Goal: Task Accomplishment & Management: Complete application form

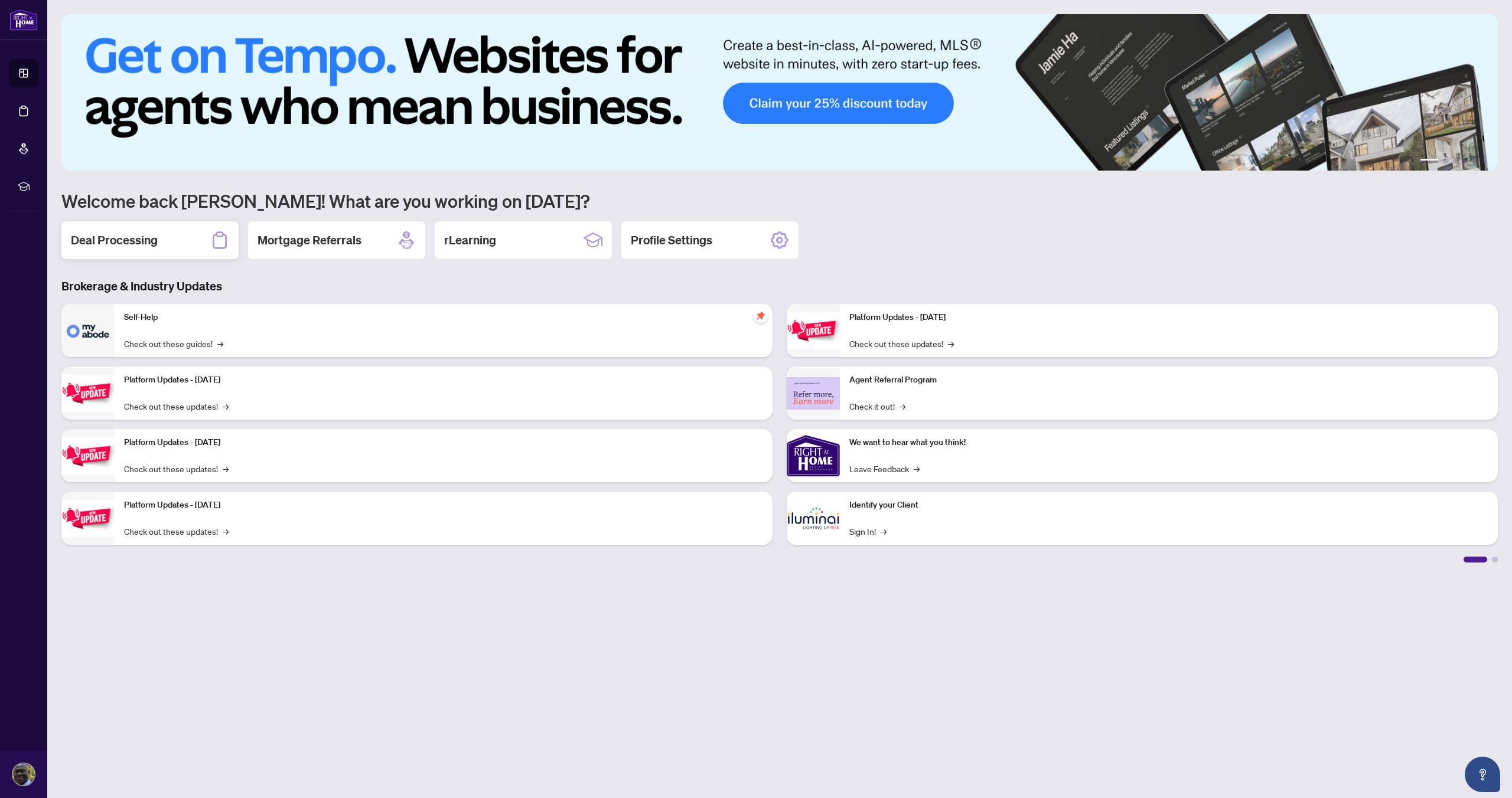
click at [122, 241] on h2 "Deal Processing" at bounding box center [114, 240] width 87 height 16
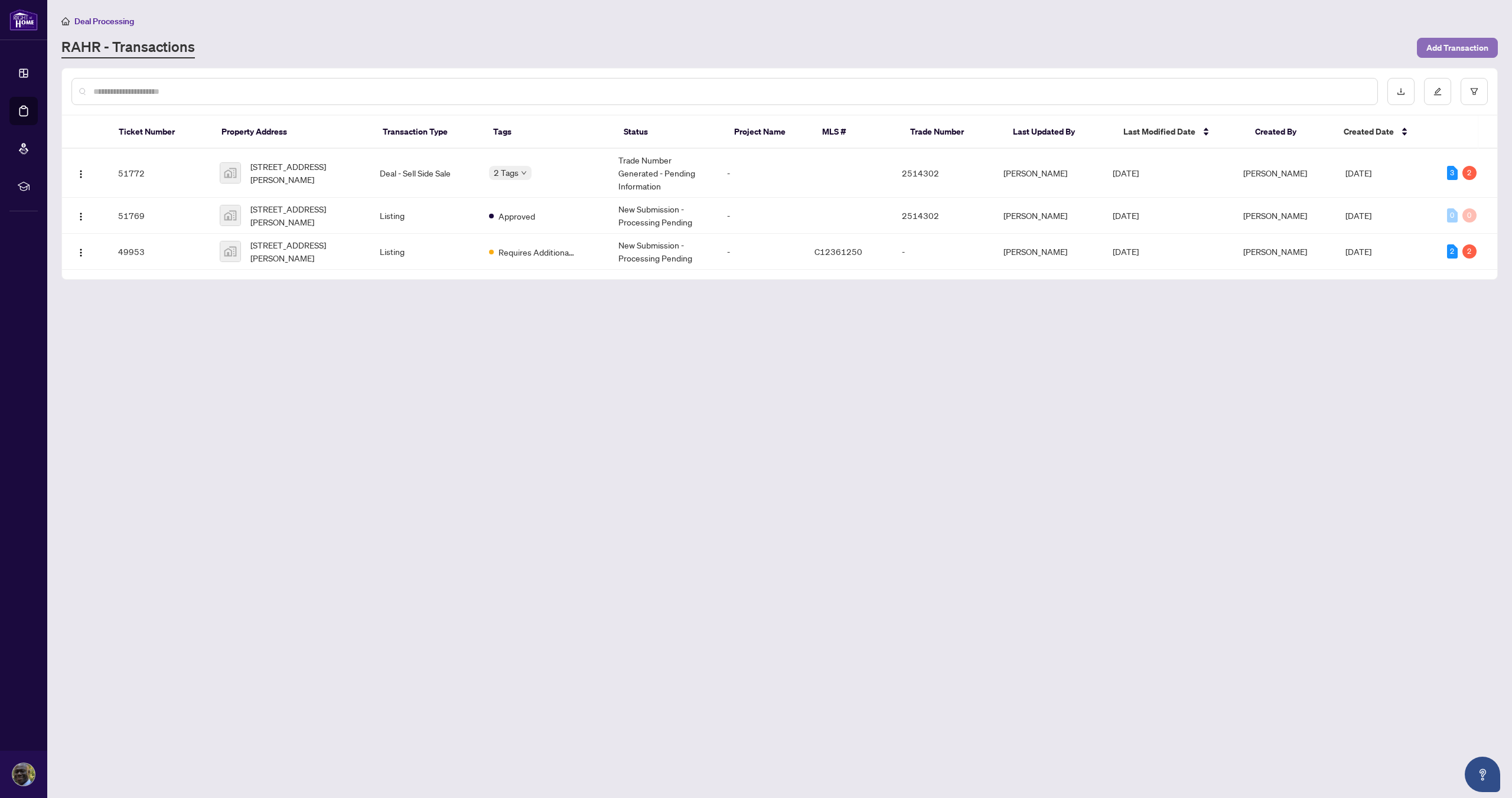
click at [1456, 46] on span "Add Transaction" at bounding box center [1457, 48] width 62 height 19
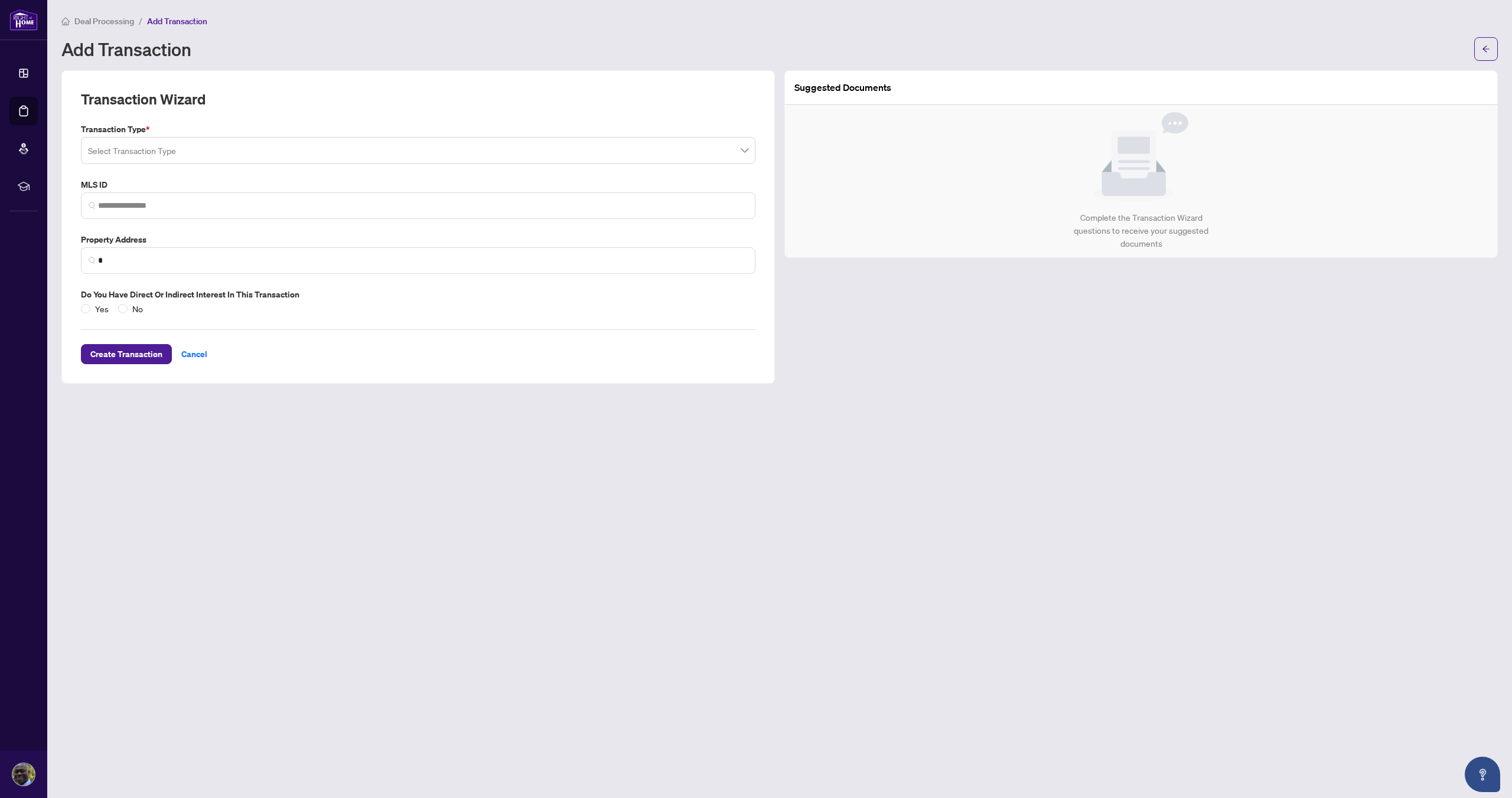
click at [170, 151] on input "search" at bounding box center [413, 152] width 649 height 26
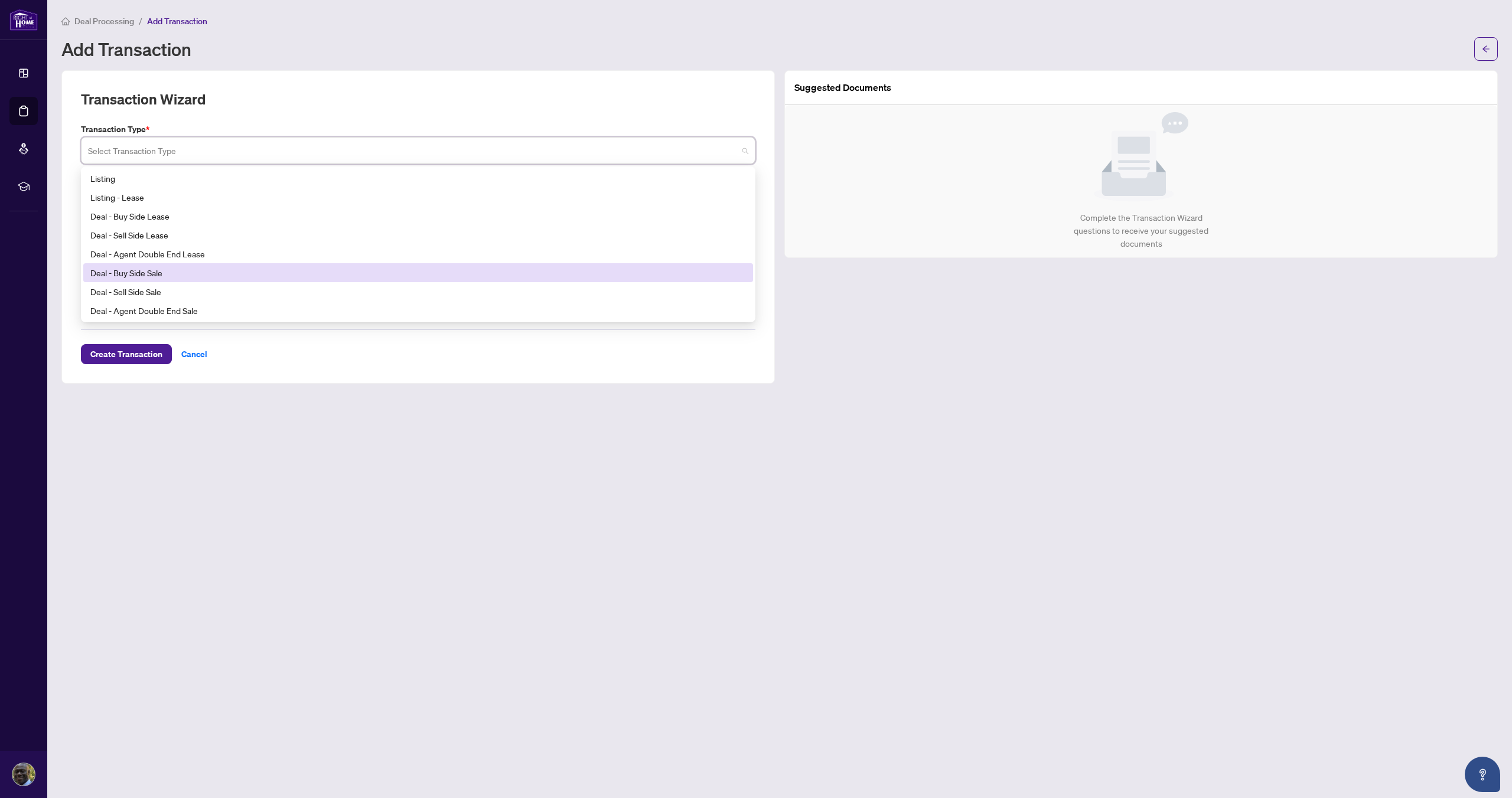
click at [146, 271] on div "Deal - Buy Side Sale" at bounding box center [418, 273] width 656 height 13
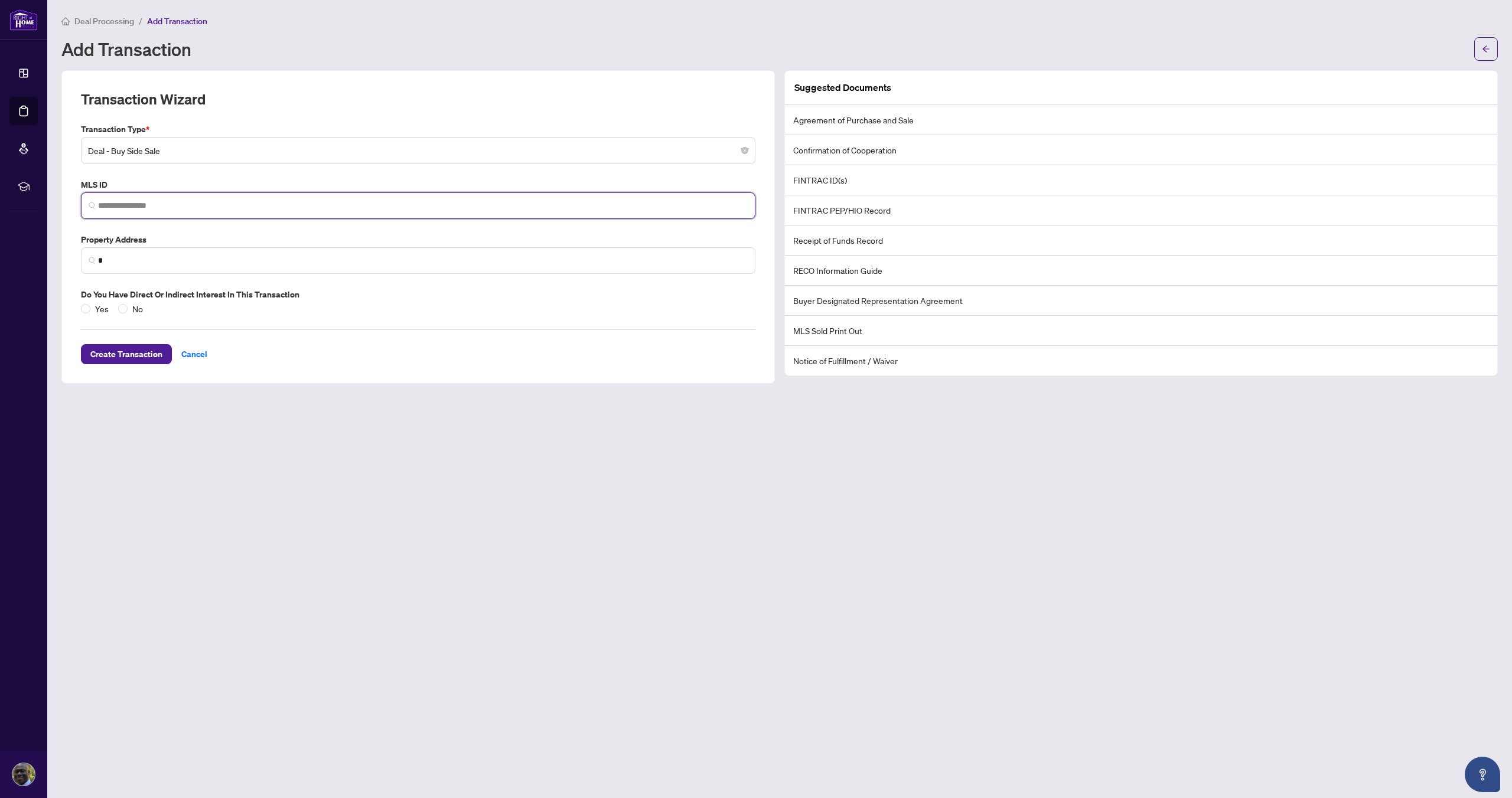
click at [150, 205] on input "search" at bounding box center [423, 206] width 649 height 13
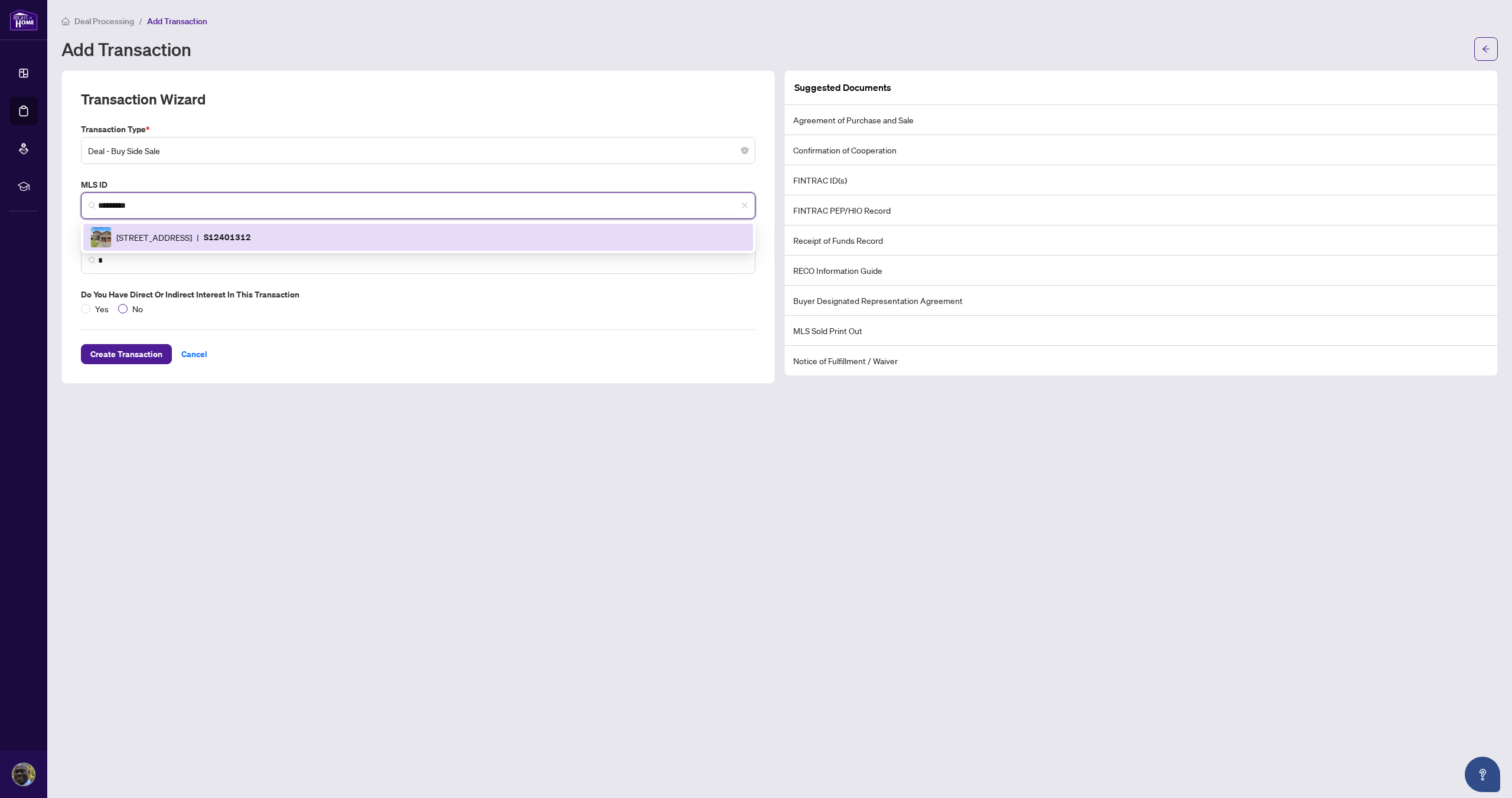
type input "*********"
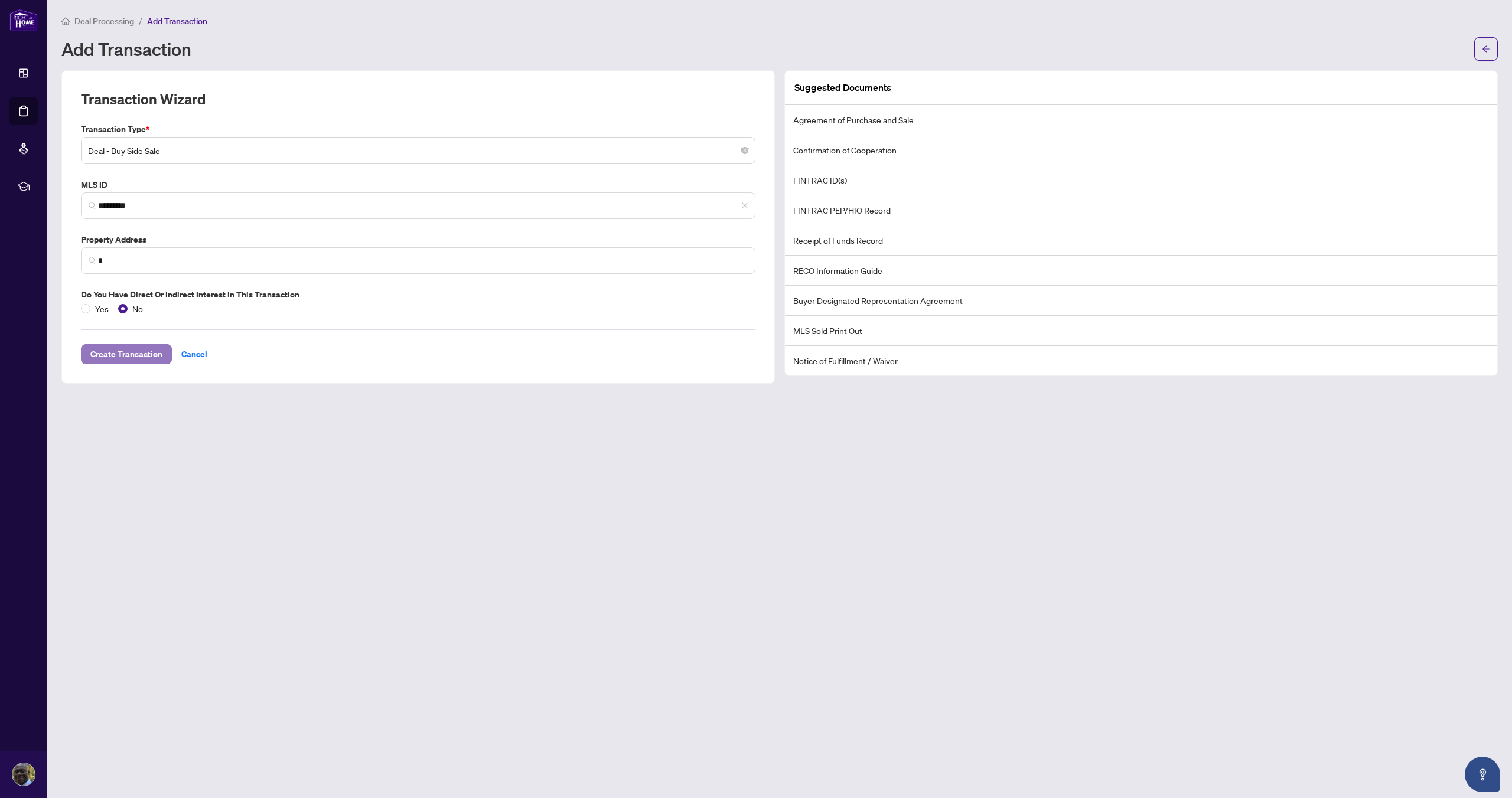
click at [122, 355] on span "Create Transaction" at bounding box center [126, 354] width 72 height 19
